Goal: Task Accomplishment & Management: Manage account settings

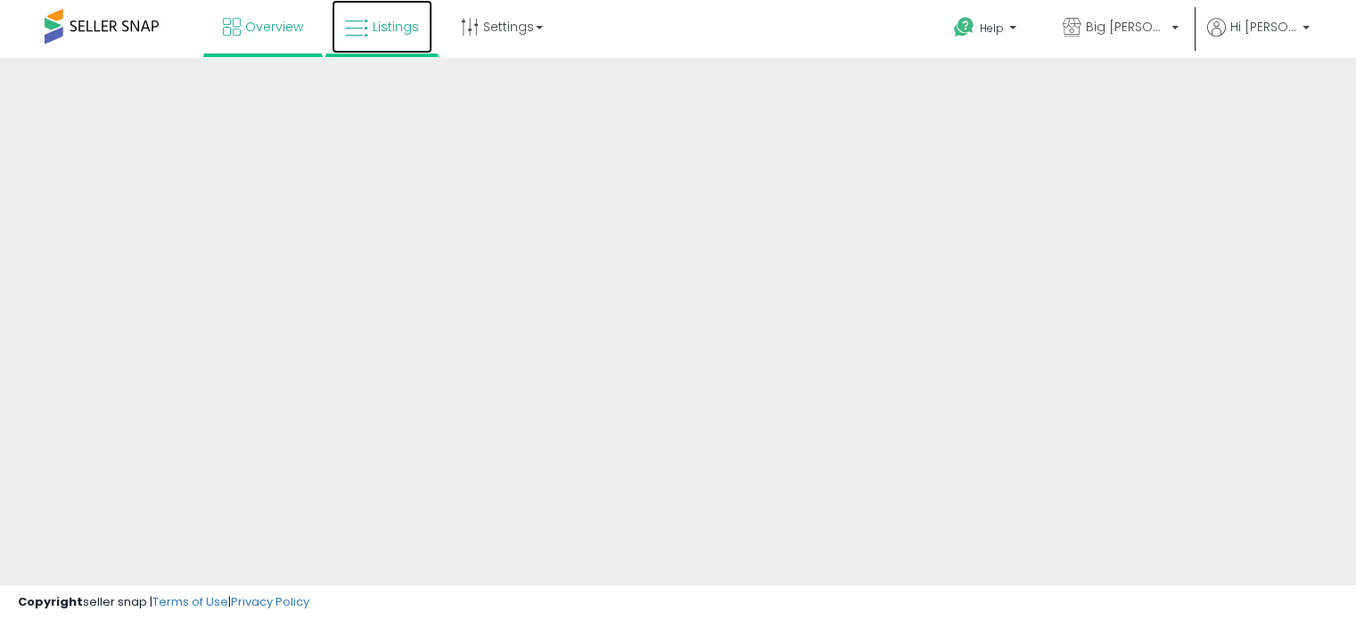
click at [414, 45] on link "Listings" at bounding box center [382, 26] width 101 height 53
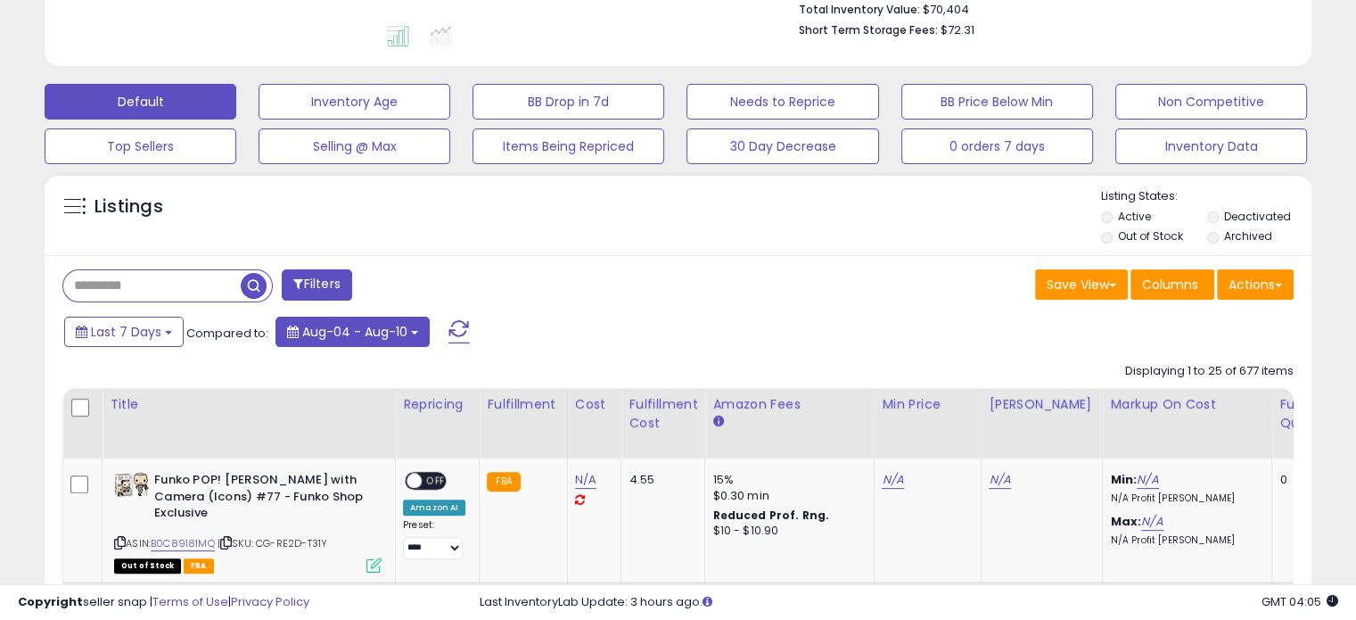
scroll to position [483, 0]
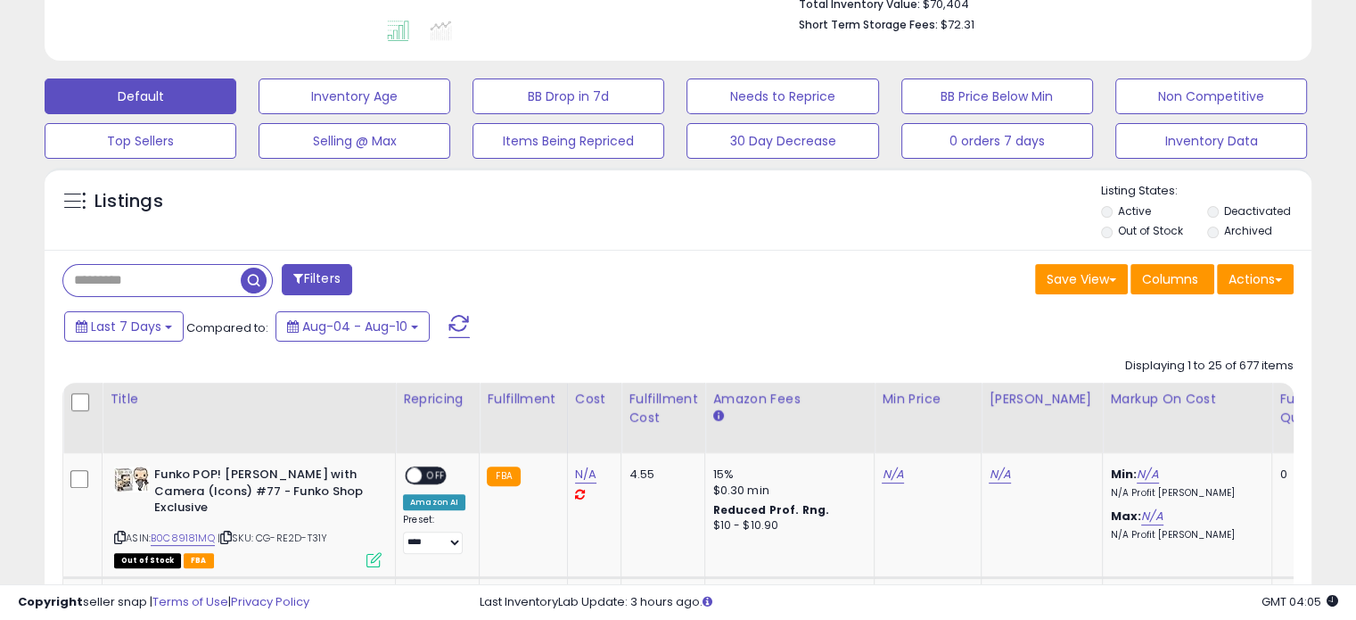
click at [179, 298] on div "Filters" at bounding box center [363, 282] width 629 height 36
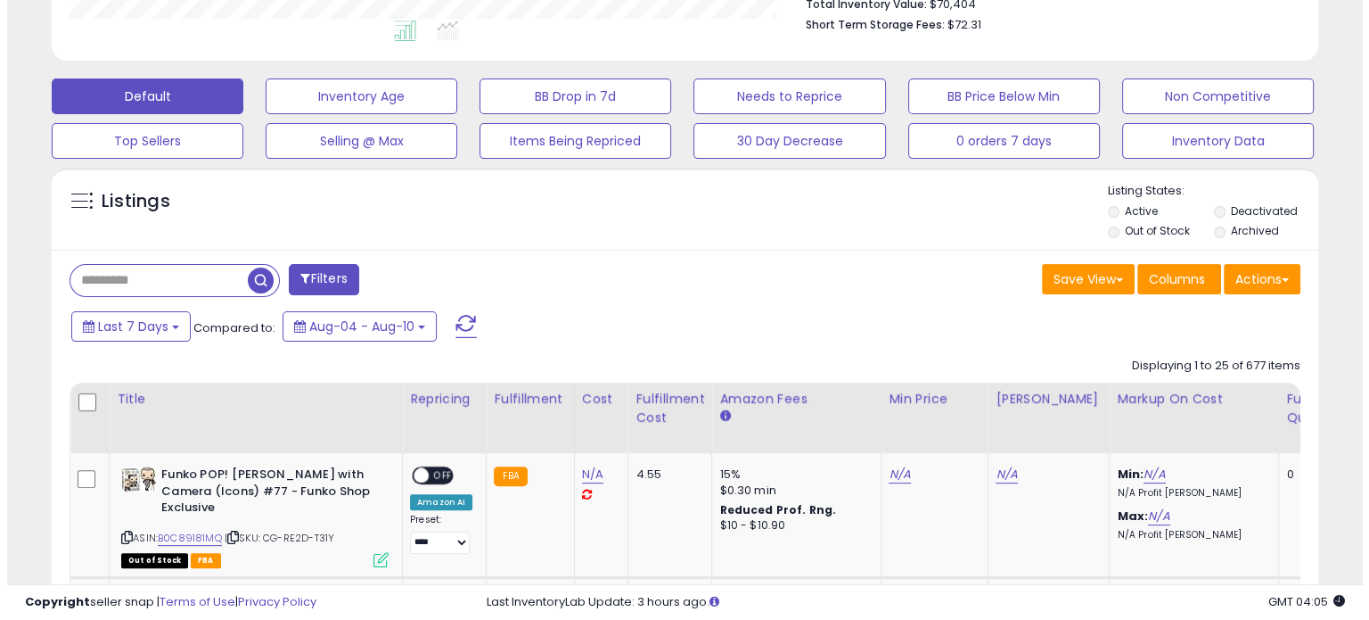
scroll to position [365, 733]
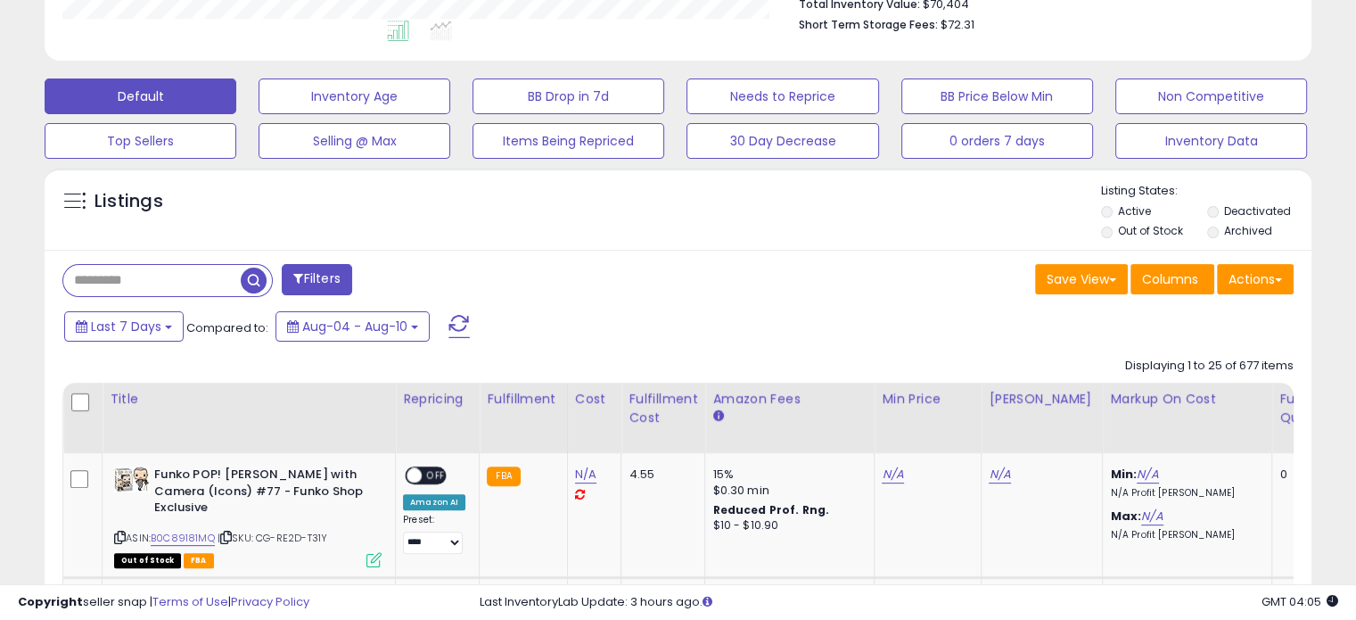
click at [175, 286] on input "text" at bounding box center [151, 280] width 177 height 31
paste input "**********"
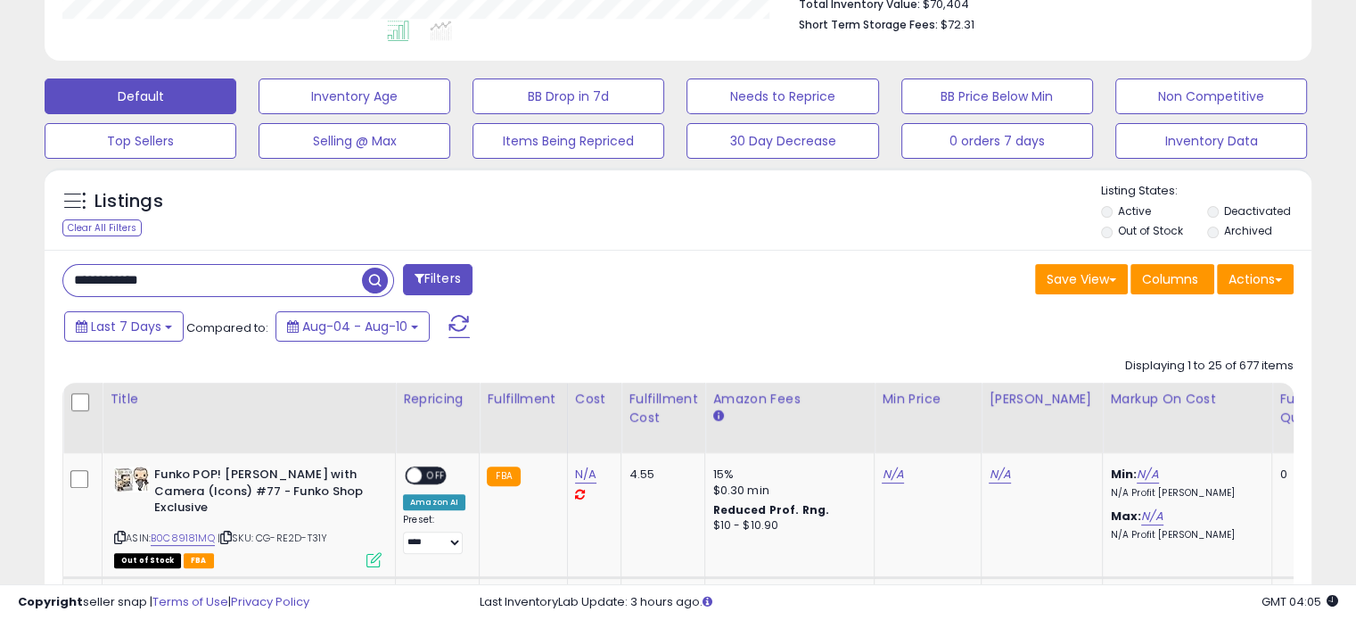
type input "**********"
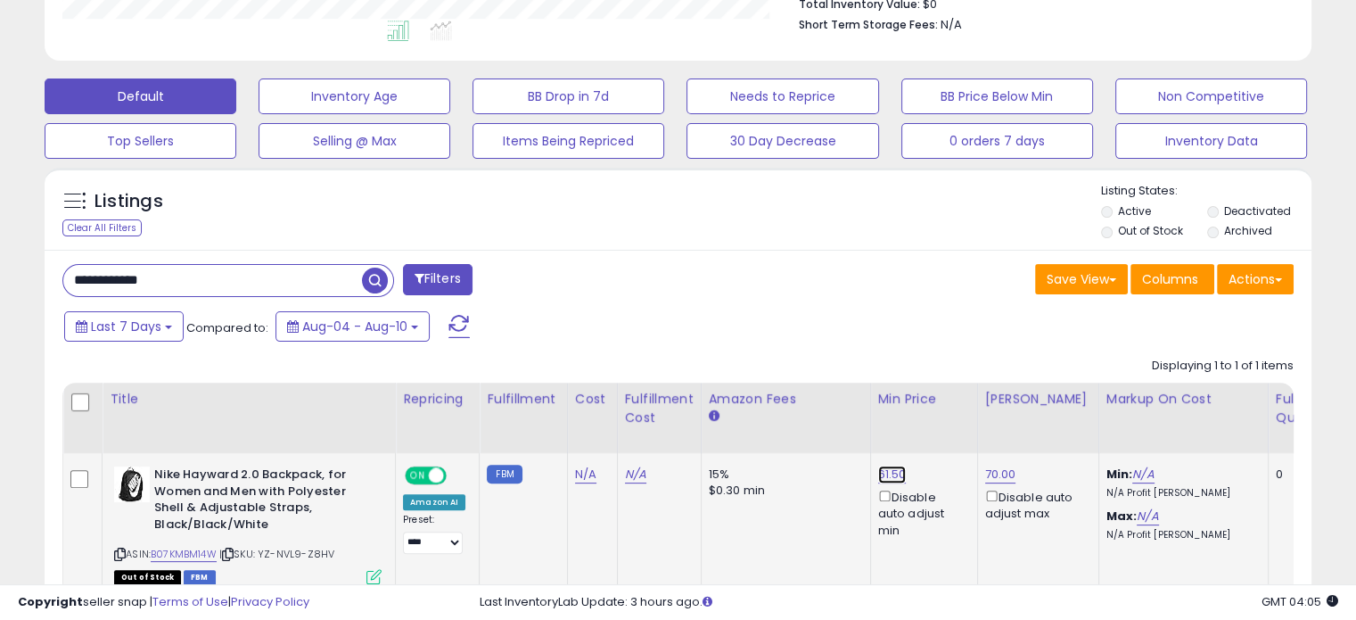
click at [883, 475] on link "61.50" at bounding box center [892, 474] width 29 height 18
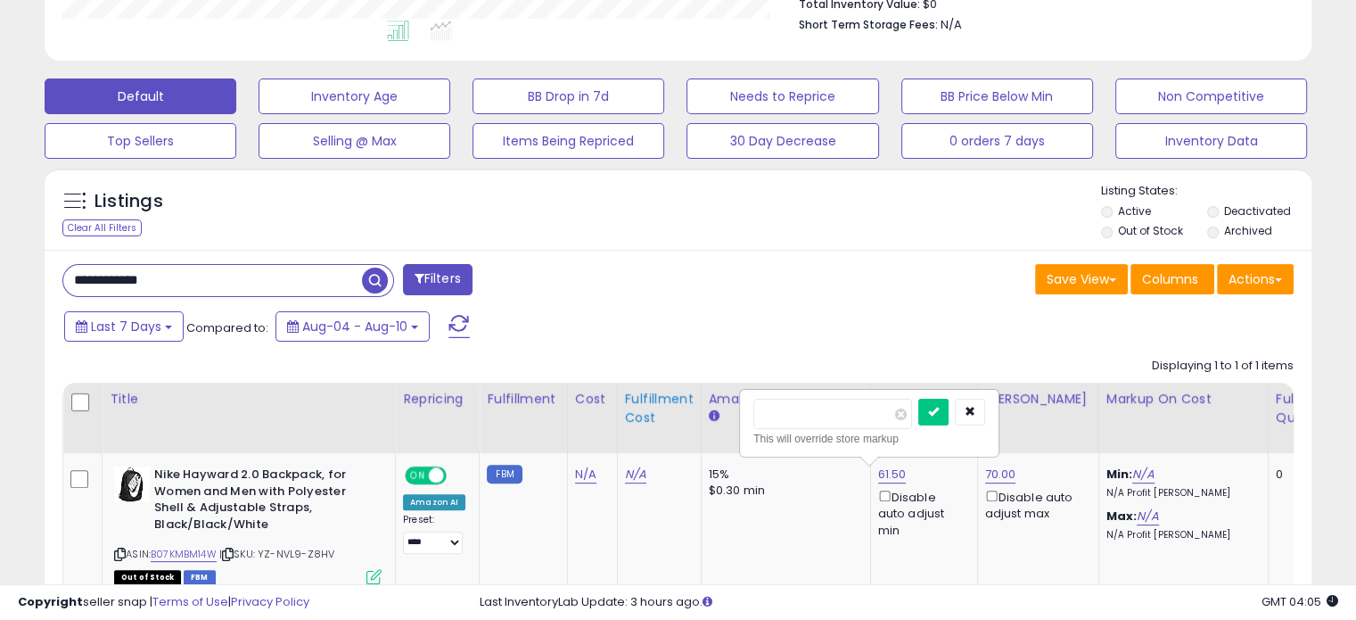
drag, startPoint x: 840, startPoint y: 409, endPoint x: 671, endPoint y: 414, distance: 168.5
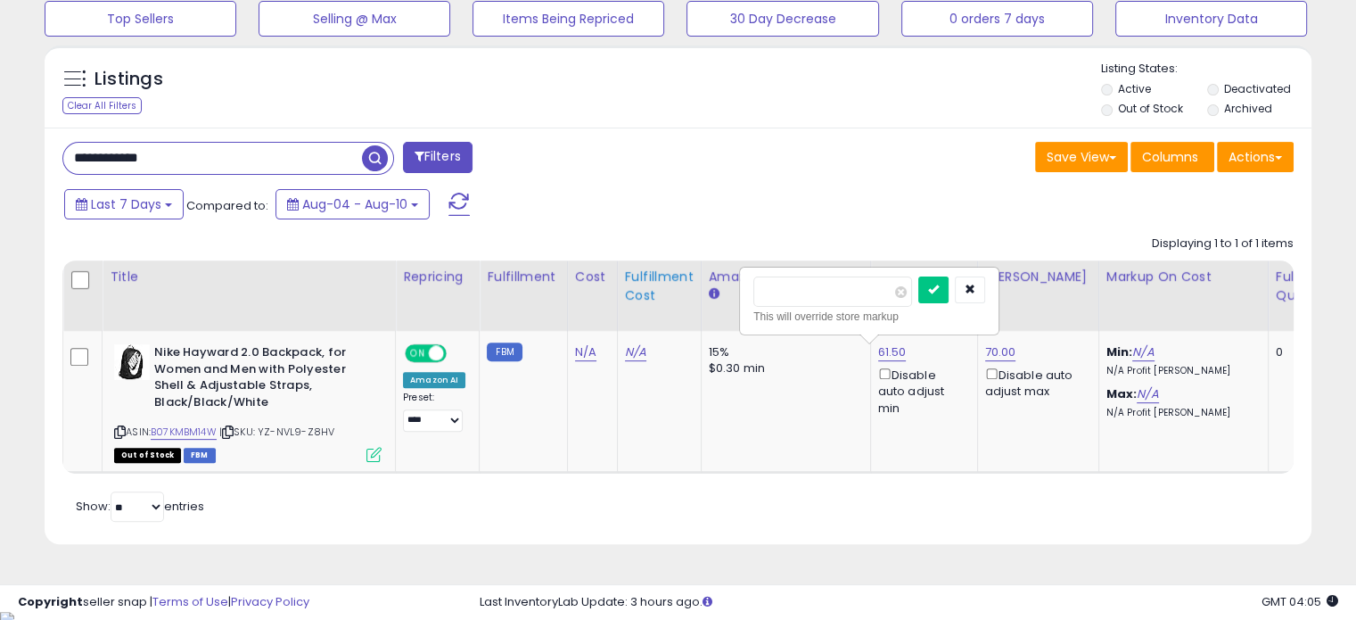
scroll to position [608, 0]
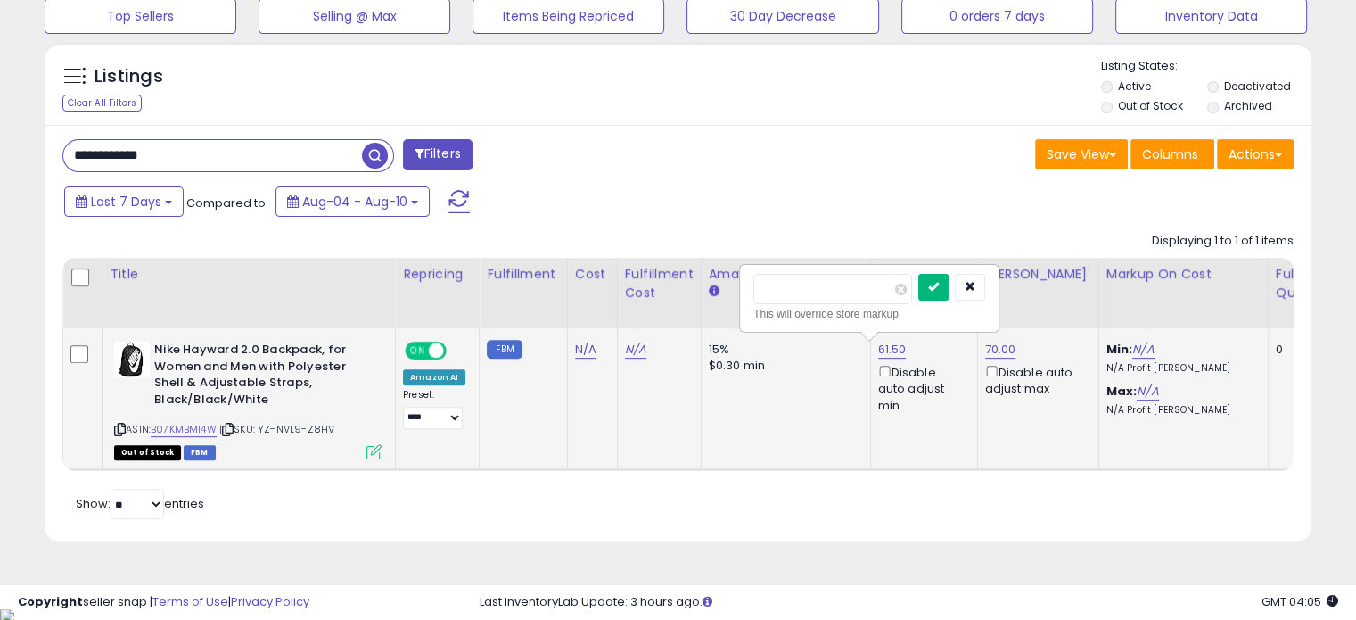
type input "**"
click at [939, 282] on icon "submit" at bounding box center [933, 286] width 11 height 11
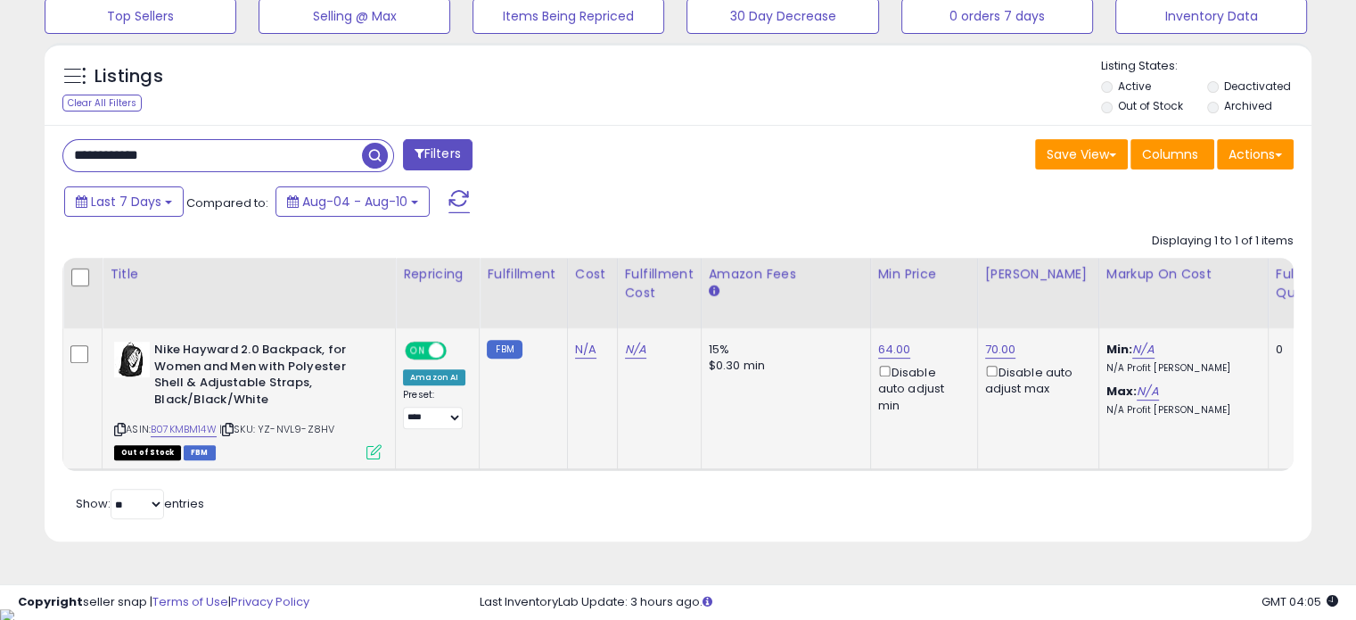
click at [840, 367] on div "$0.30 min" at bounding box center [783, 365] width 148 height 16
drag, startPoint x: 849, startPoint y: 349, endPoint x: 972, endPoint y: 354, distance: 123.1
click at [951, 343] on div "64.00 Disable auto adjust min" at bounding box center [921, 377] width 86 height 72
drag, startPoint x: 1029, startPoint y: 347, endPoint x: 864, endPoint y: 338, distance: 165.2
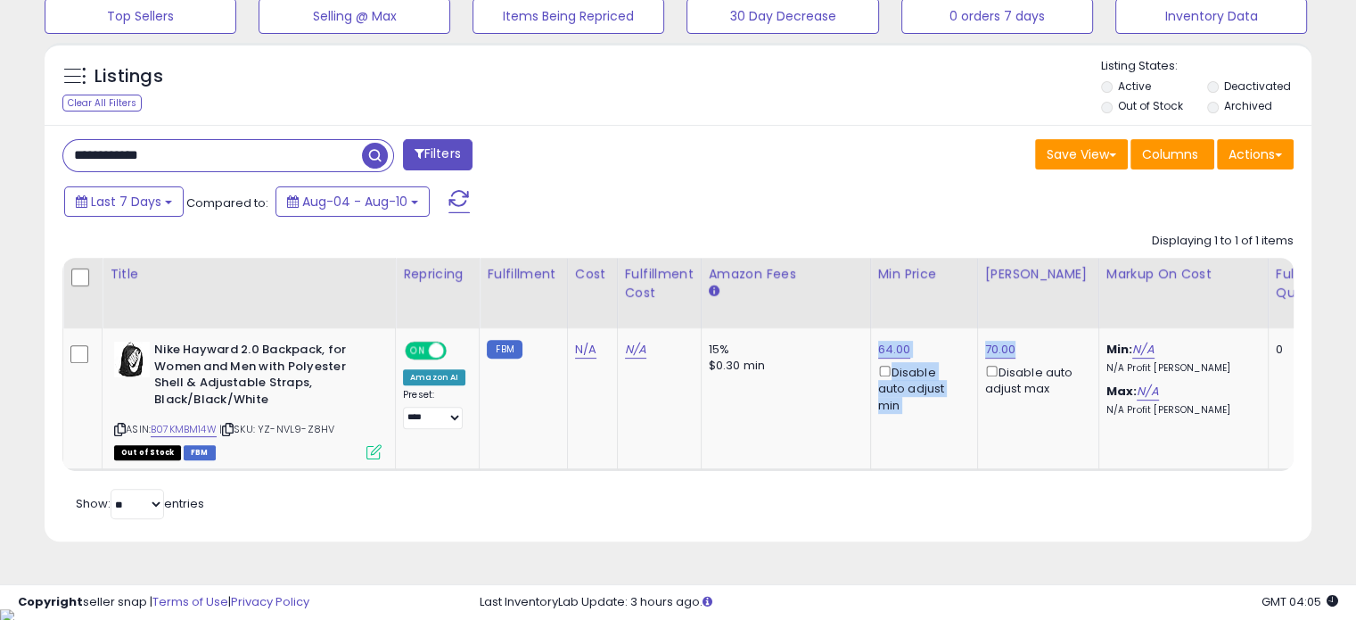
click at [850, 343] on td "15% $0.30 min" at bounding box center [785, 398] width 169 height 141
drag, startPoint x: 855, startPoint y: 343, endPoint x: 994, endPoint y: 333, distance: 139.4
click at [1003, 337] on td "70.00 Disable auto adjust max" at bounding box center [1037, 398] width 121 height 141
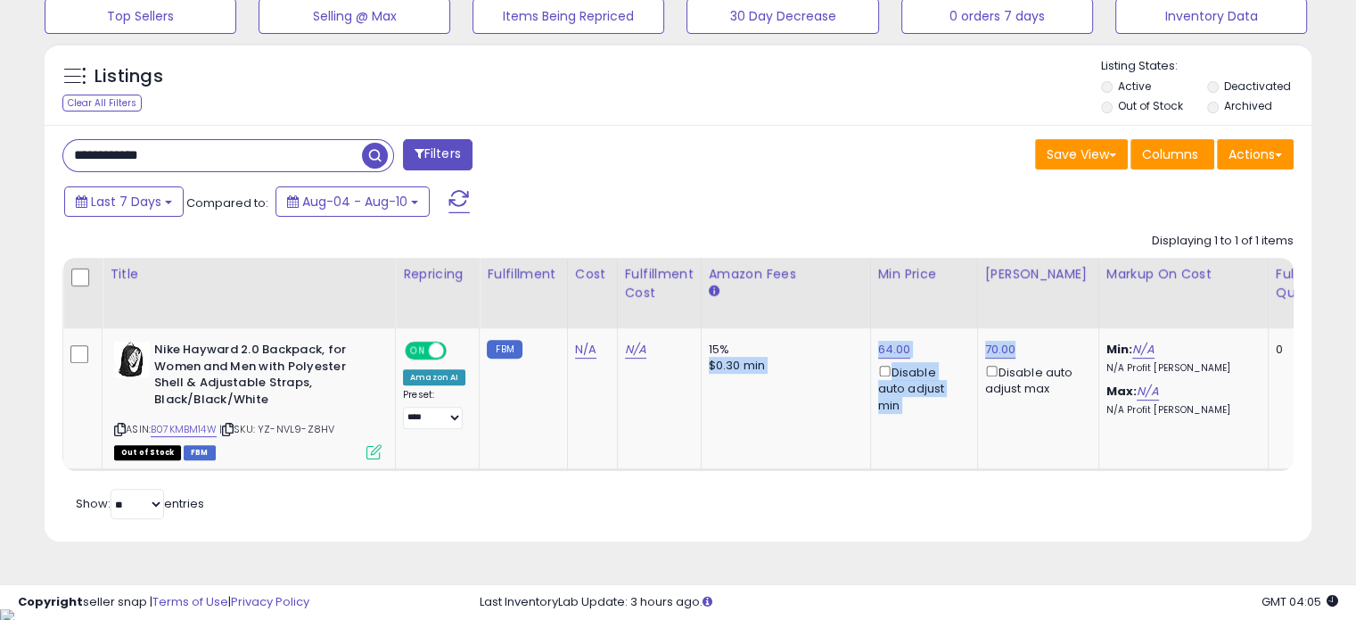
drag, startPoint x: 1033, startPoint y: 340, endPoint x: 859, endPoint y: 349, distance: 174.1
click at [820, 357] on div "$0.30 min" at bounding box center [783, 365] width 148 height 16
drag, startPoint x: 849, startPoint y: 344, endPoint x: 1001, endPoint y: 341, distance: 152.5
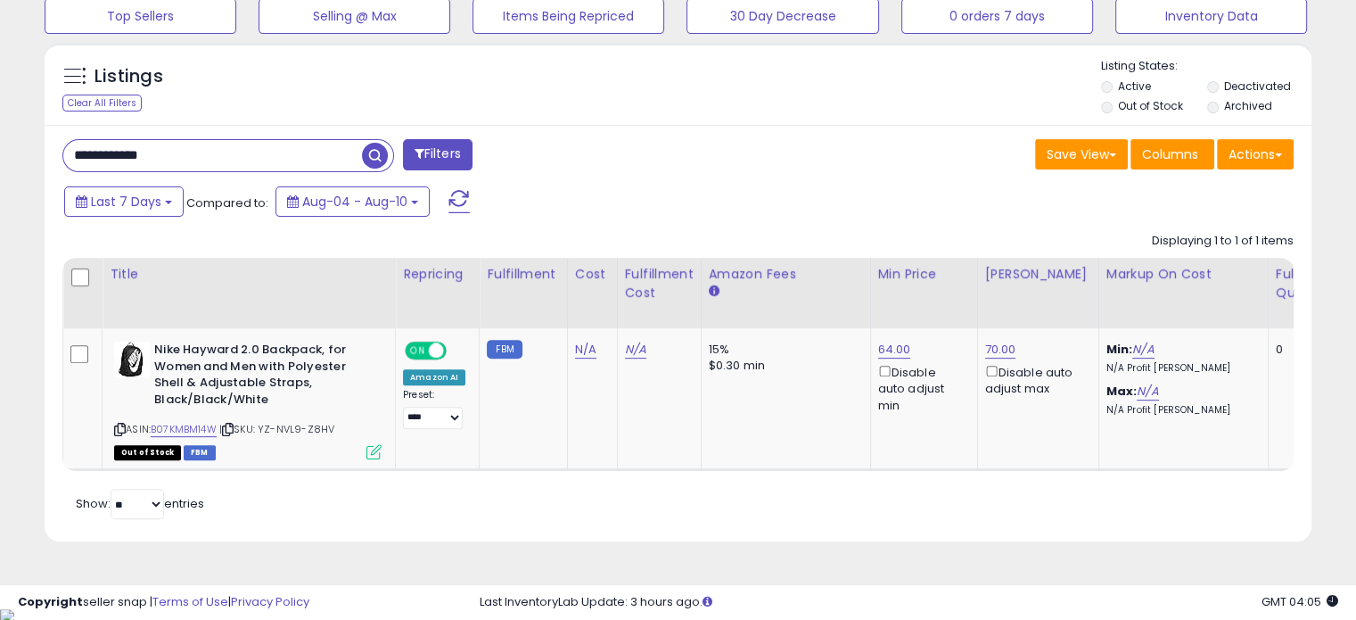
click at [1014, 341] on div "70.00 Disable auto adjust max" at bounding box center [1035, 369] width 100 height 56
drag, startPoint x: 1013, startPoint y: 341, endPoint x: 845, endPoint y: 333, distance: 167.8
click at [845, 333] on td "15% $0.30 min" at bounding box center [785, 398] width 169 height 141
drag, startPoint x: 849, startPoint y: 346, endPoint x: 987, endPoint y: 333, distance: 138.7
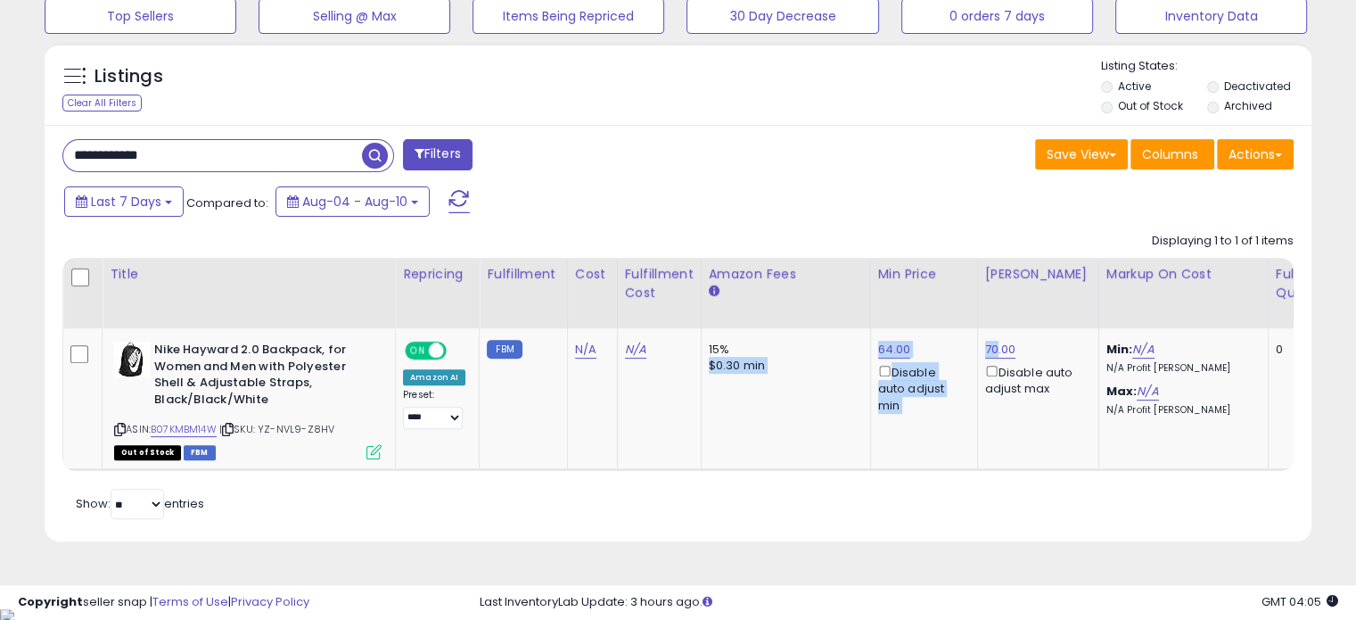
click at [1035, 338] on td "70.00 Disable auto adjust max" at bounding box center [1037, 398] width 121 height 141
drag, startPoint x: 1021, startPoint y: 341, endPoint x: 874, endPoint y: 328, distance: 147.7
click at [855, 341] on td "15% $0.30 min" at bounding box center [785, 398] width 169 height 141
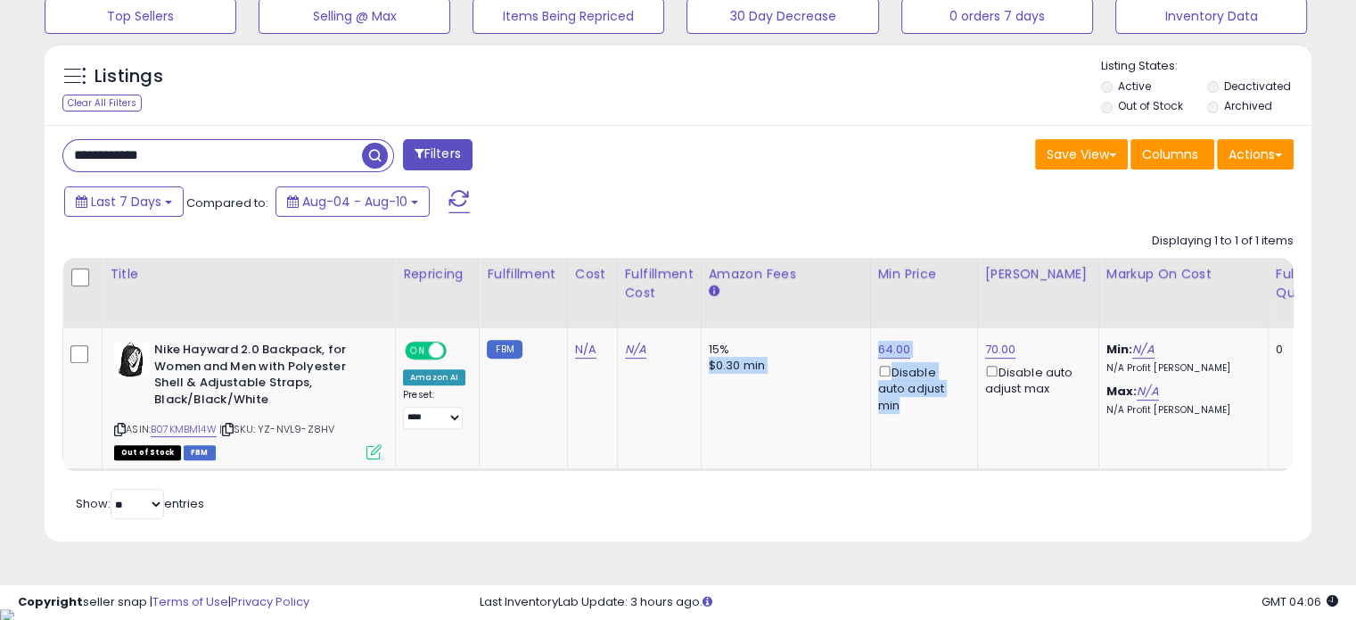
drag, startPoint x: 858, startPoint y: 345, endPoint x: 975, endPoint y: 340, distance: 117.8
click at [1044, 336] on td "70.00 Disable auto adjust max" at bounding box center [1037, 398] width 121 height 141
drag, startPoint x: 1024, startPoint y: 346, endPoint x: 858, endPoint y: 341, distance: 165.9
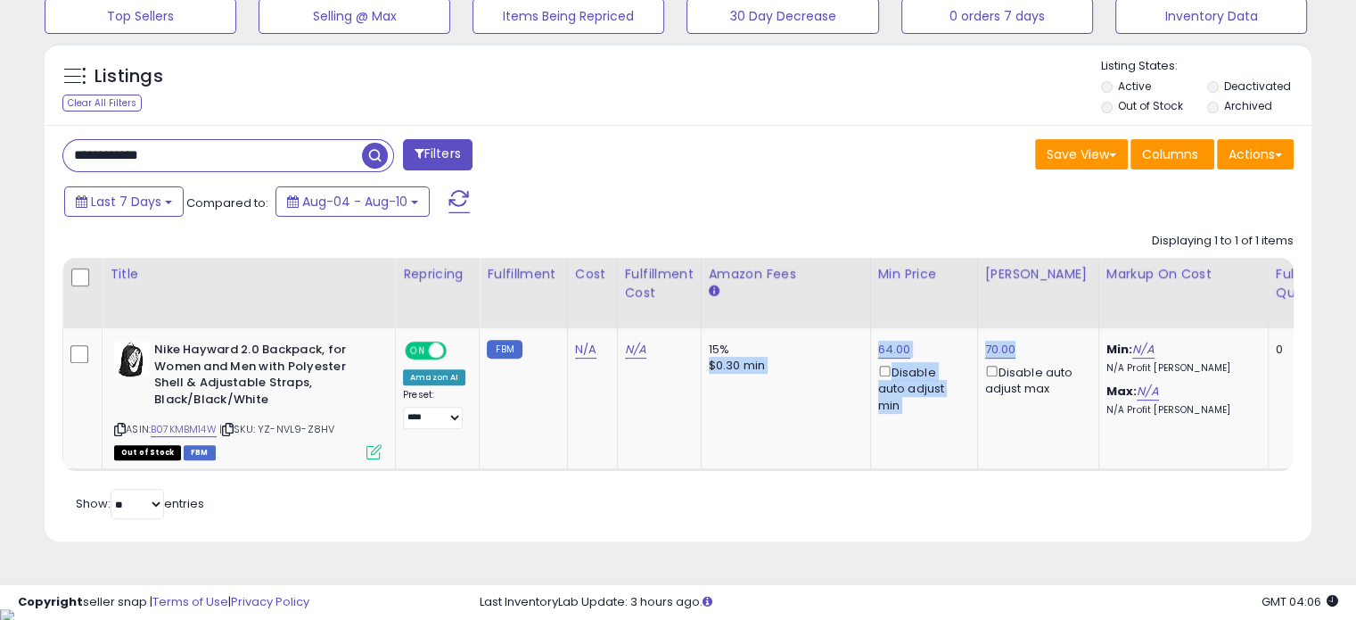
click at [858, 341] on td "15% $0.30 min" at bounding box center [785, 398] width 169 height 141
drag, startPoint x: 857, startPoint y: 349, endPoint x: 1021, endPoint y: 343, distance: 164.1
click at [1022, 346] on div "70.00 Disable auto adjust max" at bounding box center [1035, 369] width 100 height 56
drag, startPoint x: 1021, startPoint y: 346, endPoint x: 850, endPoint y: 343, distance: 170.3
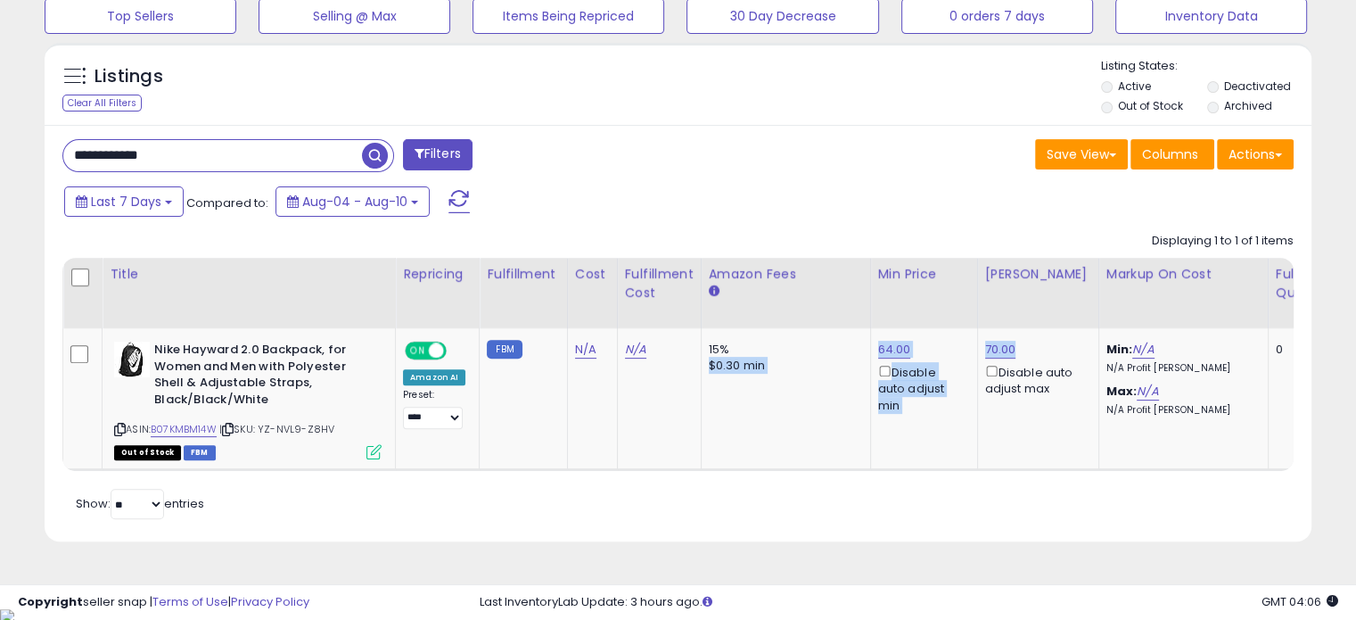
click at [842, 400] on td "15% $0.30 min" at bounding box center [785, 398] width 169 height 141
drag, startPoint x: 857, startPoint y: 341, endPoint x: 996, endPoint y: 341, distance: 139.1
click at [1010, 343] on div "70.00 Disable auto adjust max" at bounding box center [1035, 369] width 100 height 56
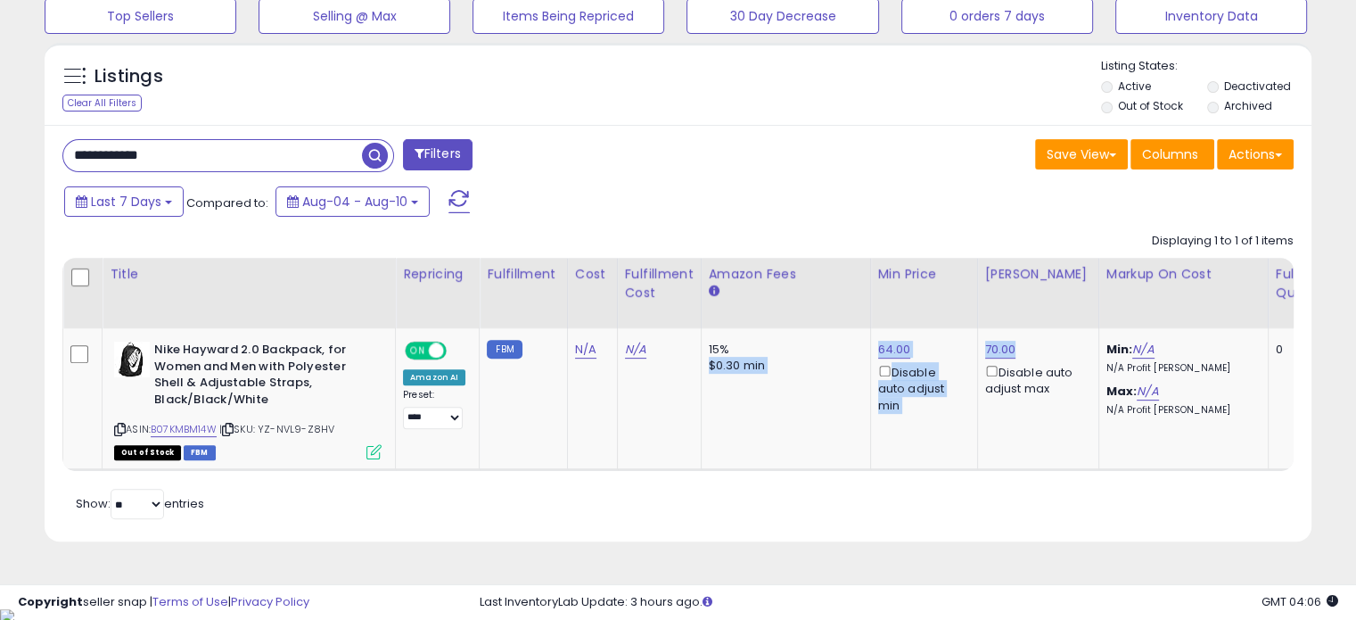
drag, startPoint x: 1010, startPoint y: 343, endPoint x: 852, endPoint y: 349, distance: 157.9
click at [852, 349] on td "15% $0.30 min" at bounding box center [785, 398] width 169 height 141
drag, startPoint x: 861, startPoint y: 350, endPoint x: 948, endPoint y: 361, distance: 88.0
click at [948, 361] on td "64.00 Disable auto adjust min" at bounding box center [923, 398] width 107 height 141
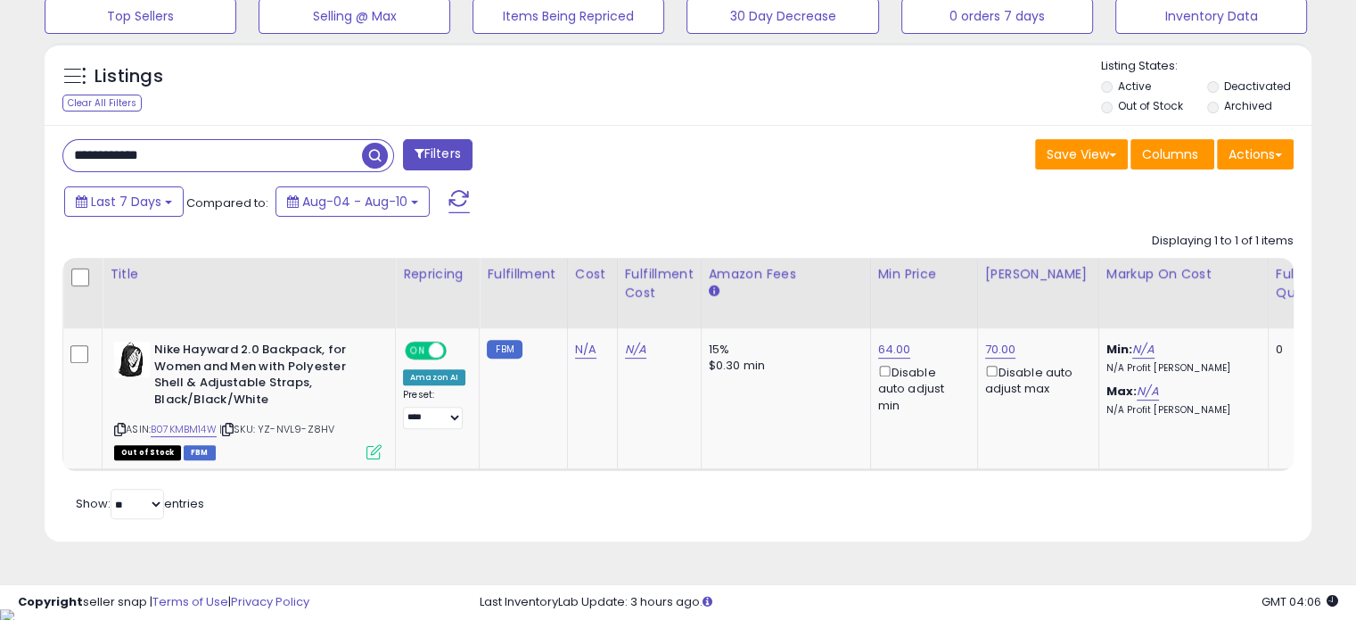
click at [1025, 341] on div "70.00 Disable auto adjust max" at bounding box center [1035, 369] width 100 height 56
drag, startPoint x: 1015, startPoint y: 345, endPoint x: 871, endPoint y: 347, distance: 144.4
click at [847, 356] on div "15%" at bounding box center [783, 349] width 148 height 16
drag, startPoint x: 854, startPoint y: 345, endPoint x: 951, endPoint y: 343, distance: 97.2
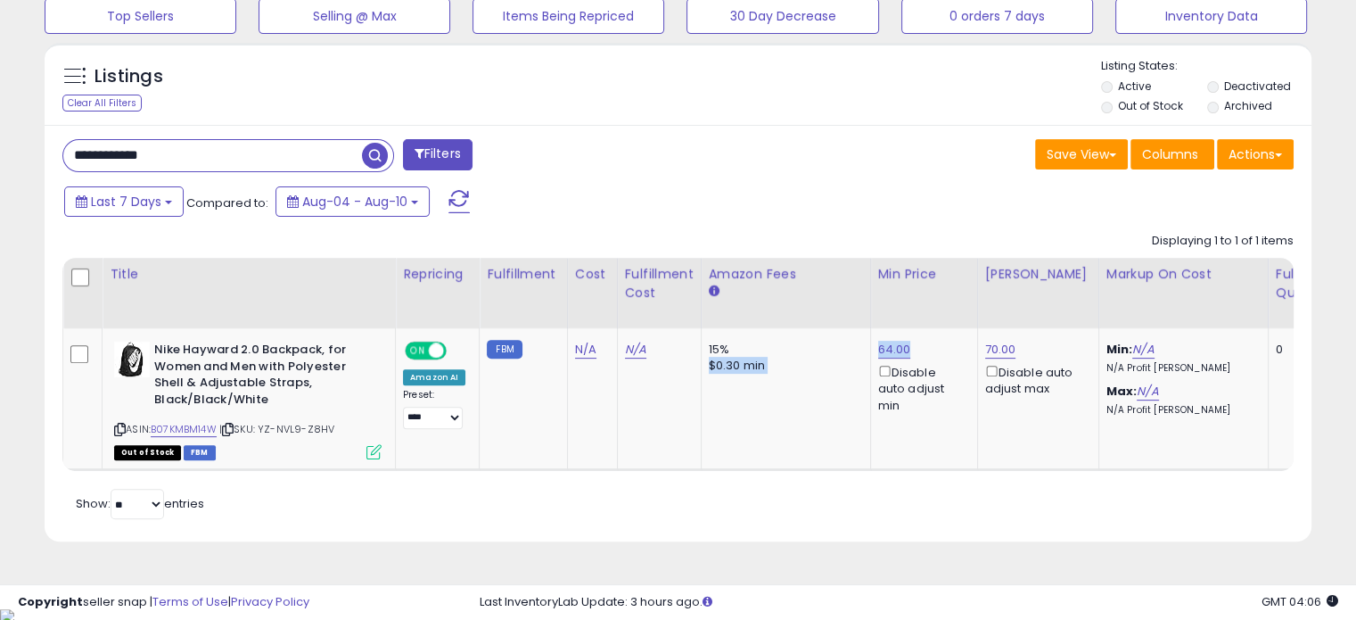
click at [870, 363] on td "64.00 Disable auto adjust min" at bounding box center [923, 398] width 107 height 141
drag, startPoint x: 863, startPoint y: 339, endPoint x: 997, endPoint y: 349, distance: 134.1
click at [1024, 345] on div "70.00 Disable auto adjust max" at bounding box center [1035, 369] width 100 height 56
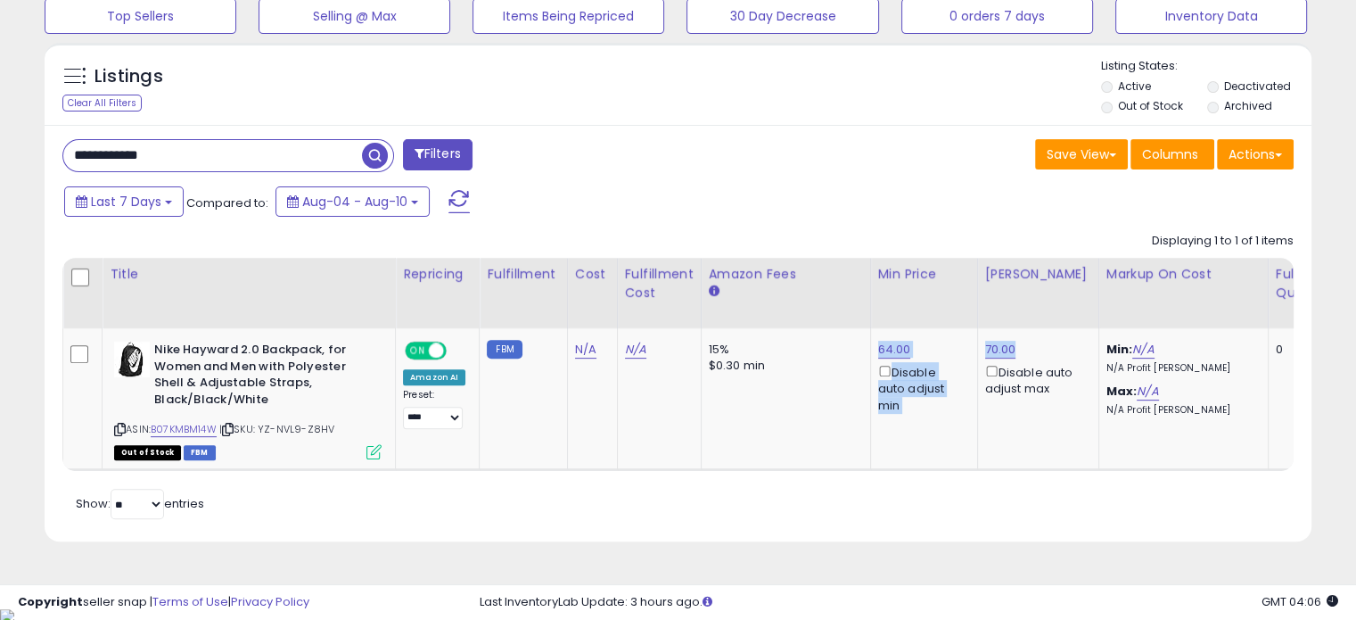
drag, startPoint x: 1020, startPoint y: 345, endPoint x: 866, endPoint y: 352, distance: 153.5
click at [856, 352] on td "15% $0.30 min" at bounding box center [785, 398] width 169 height 141
drag, startPoint x: 864, startPoint y: 349, endPoint x: 948, endPoint y: 350, distance: 83.8
click at [948, 350] on td "64.00 Disable auto adjust min" at bounding box center [923, 398] width 107 height 141
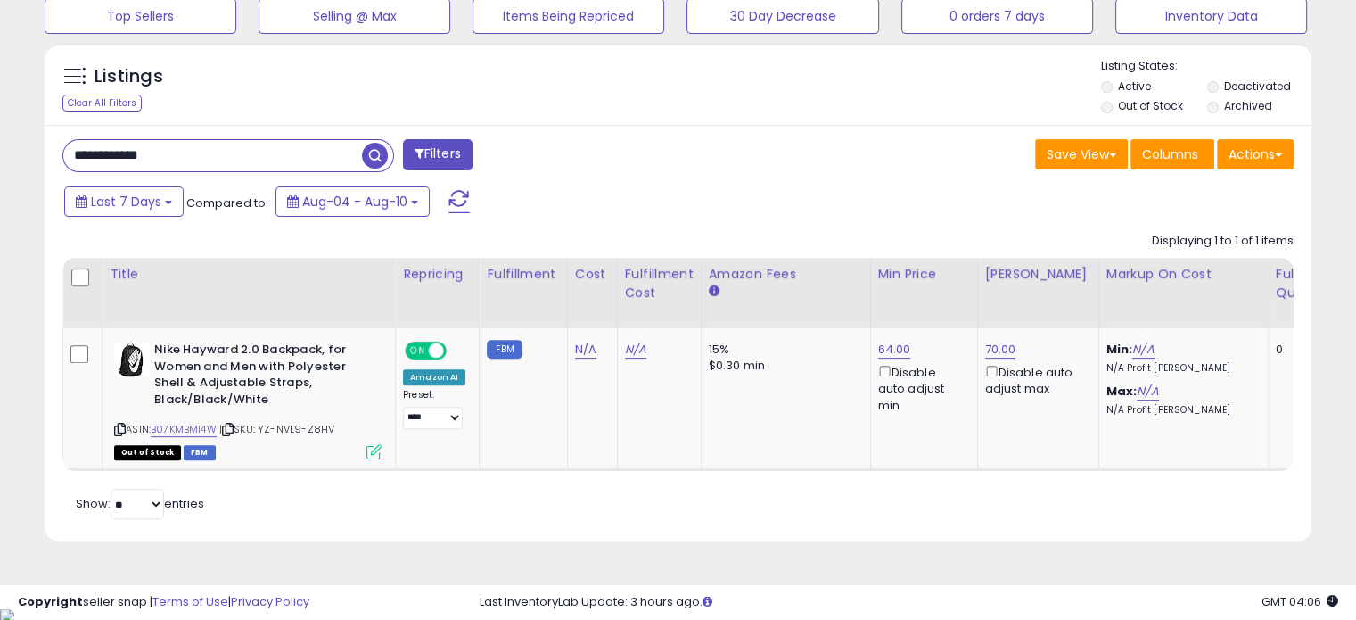
click at [855, 362] on td "15% $0.30 min" at bounding box center [785, 398] width 169 height 141
drag, startPoint x: 856, startPoint y: 341, endPoint x: 945, endPoint y: 345, distance: 89.2
click at [855, 369] on td "15% $0.30 min" at bounding box center [785, 398] width 169 height 141
drag, startPoint x: 865, startPoint y: 345, endPoint x: 1009, endPoint y: 352, distance: 144.6
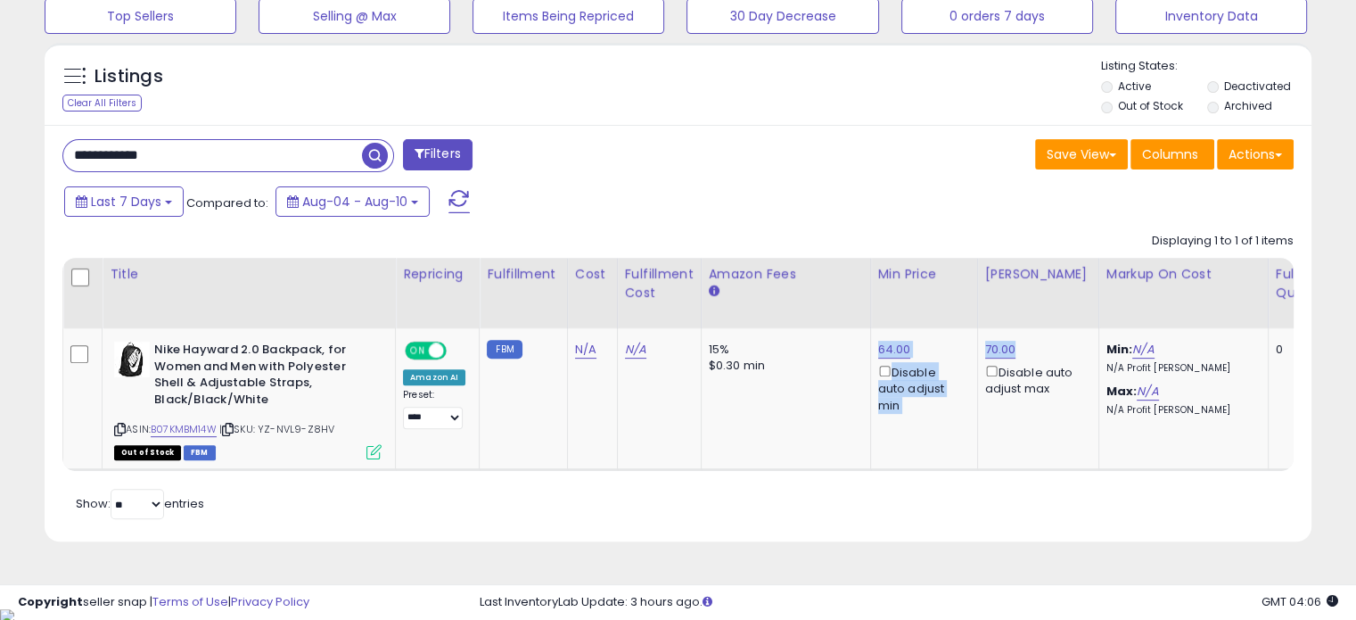
click at [1029, 349] on div "70.00 Disable auto adjust max" at bounding box center [1035, 369] width 100 height 56
drag, startPoint x: 862, startPoint y: 345, endPoint x: 1014, endPoint y: 349, distance: 152.5
click at [1014, 345] on div "70.00 Disable auto adjust max" at bounding box center [1035, 369] width 100 height 56
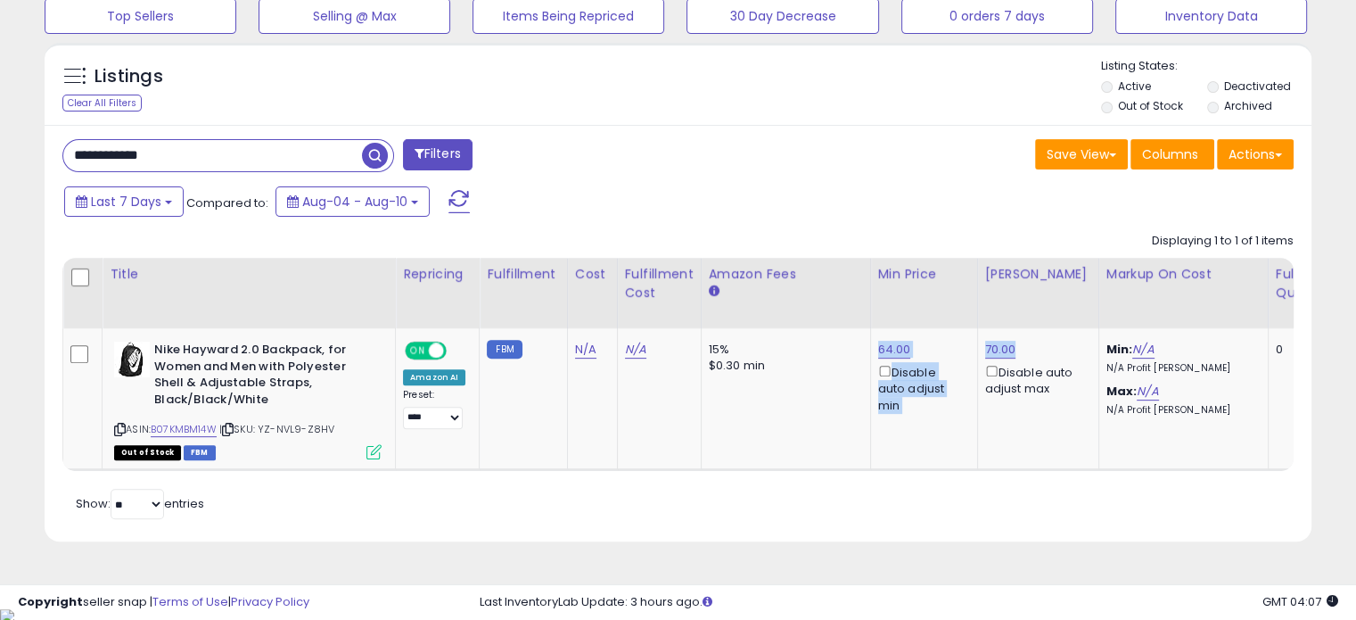
drag, startPoint x: 1013, startPoint y: 345, endPoint x: 862, endPoint y: 350, distance: 150.7
click at [870, 350] on td "64.00 Disable auto adjust min" at bounding box center [923, 398] width 107 height 141
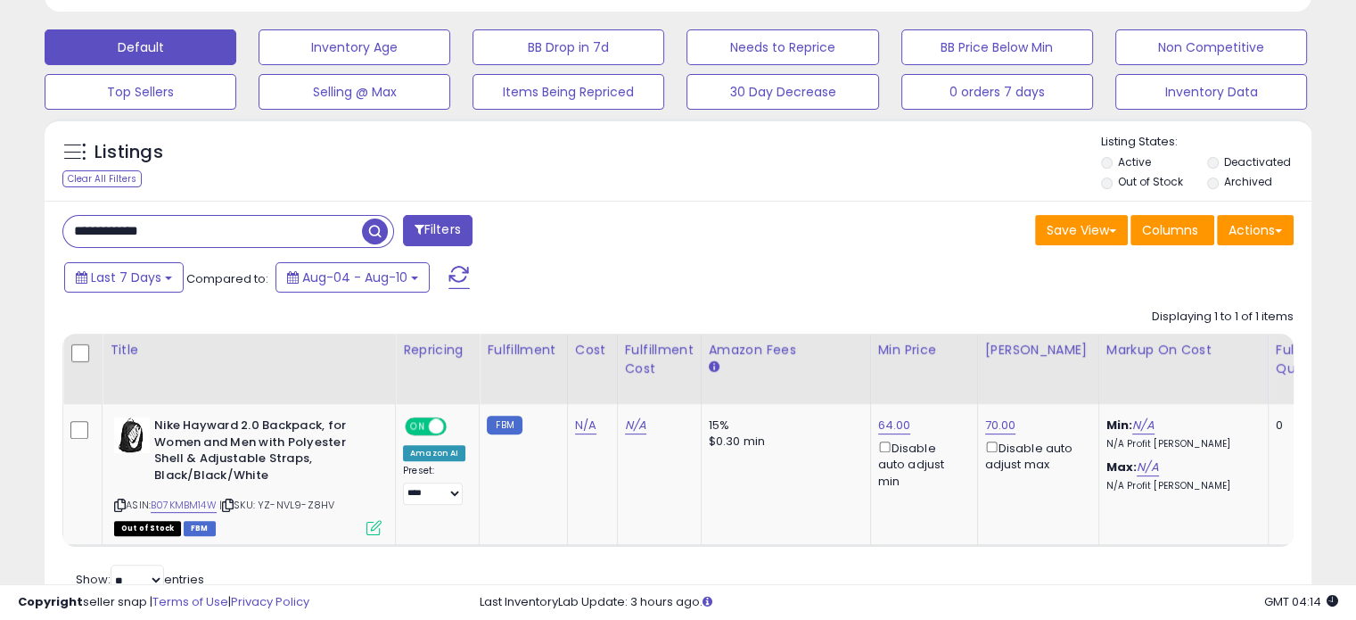
scroll to position [498, 0]
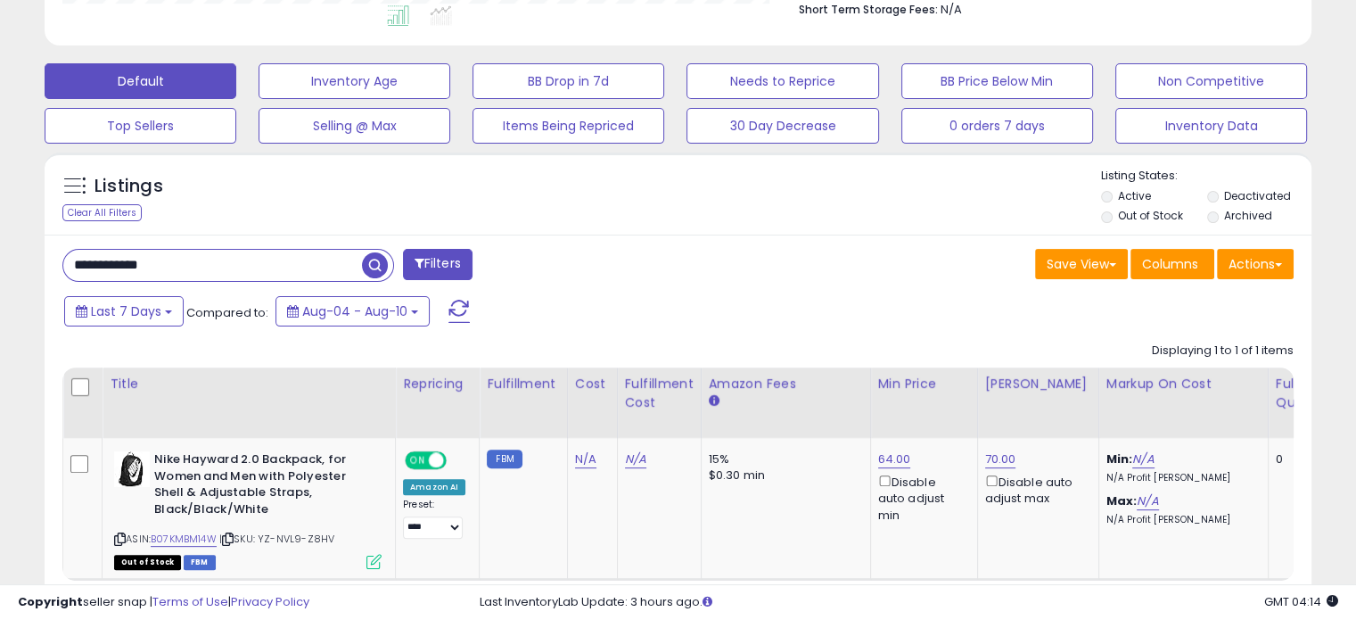
click at [882, 239] on div "**********" at bounding box center [678, 442] width 1267 height 416
